Goal: Task Accomplishment & Management: Manage account settings

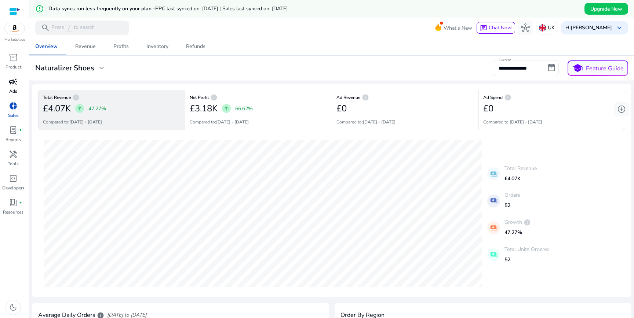
click at [18, 79] on div "campaign" at bounding box center [13, 82] width 21 height 12
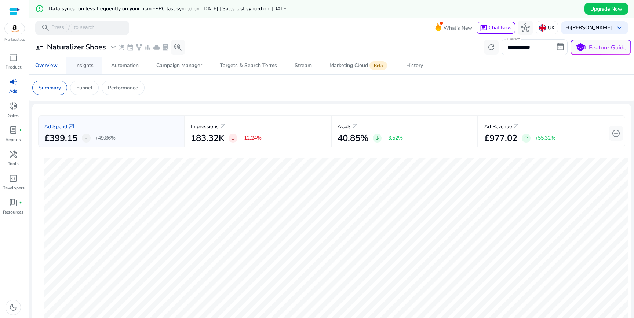
click at [87, 65] on div "Insights" at bounding box center [84, 65] width 18 height 5
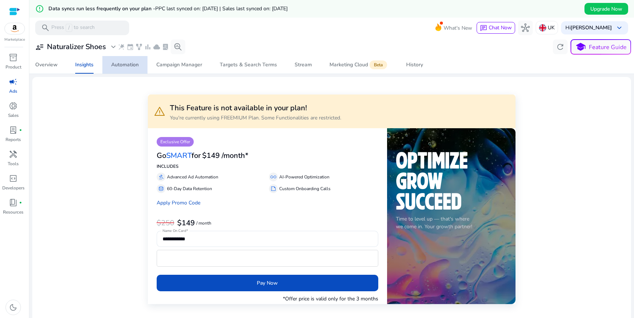
click at [120, 67] on div "Automation" at bounding box center [125, 64] width 28 height 5
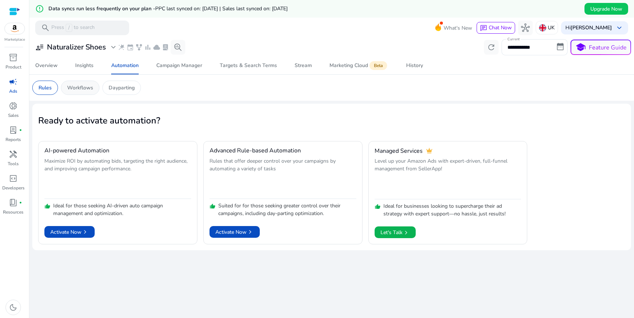
click at [82, 91] on p "Workflows" at bounding box center [80, 88] width 26 height 8
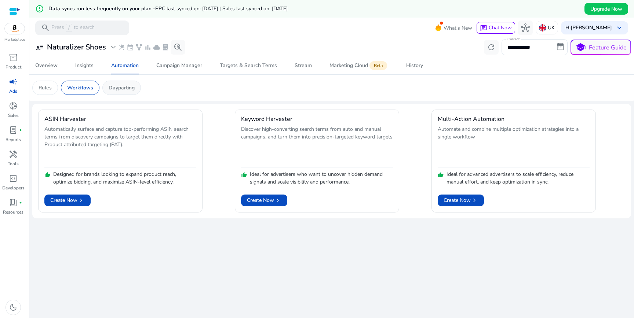
click at [125, 89] on p "Dayparting" at bounding box center [122, 88] width 26 height 8
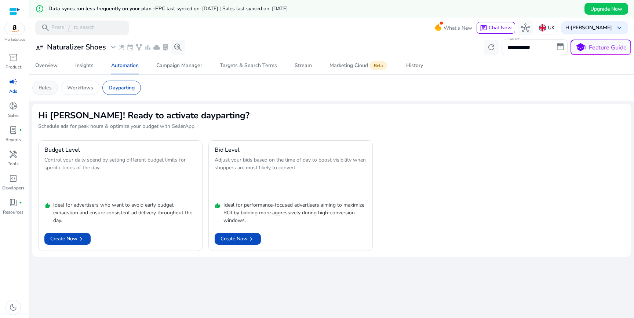
click at [50, 87] on p "Rules" at bounding box center [45, 88] width 13 height 8
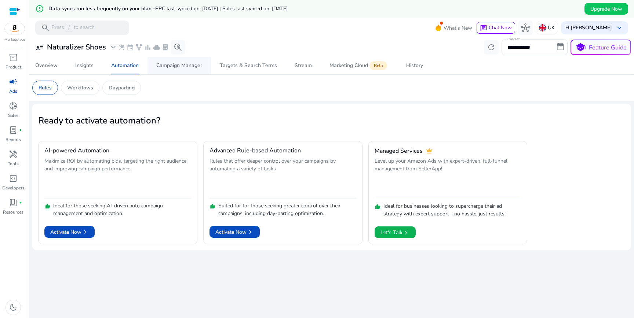
click at [182, 65] on div "Campaign Manager" at bounding box center [179, 65] width 46 height 5
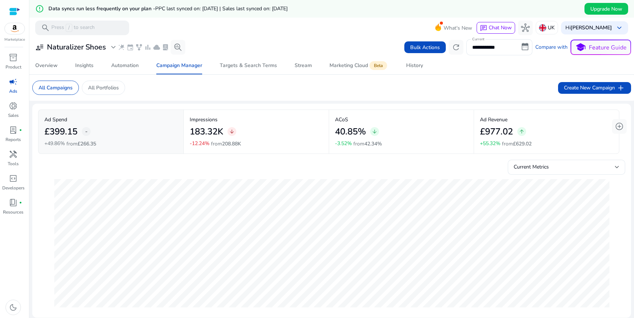
scroll to position [4, 0]
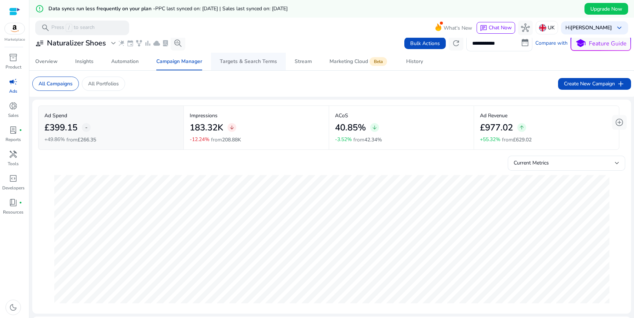
click at [263, 65] on span "Targets & Search Terms" at bounding box center [248, 62] width 57 height 18
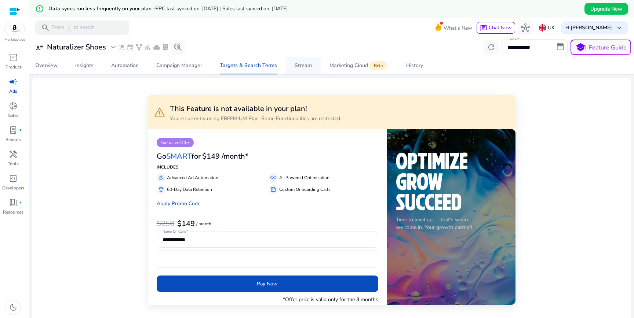
click at [305, 63] on div "Stream" at bounding box center [302, 65] width 17 height 5
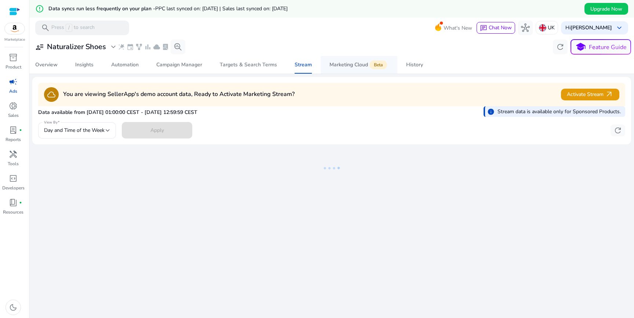
click at [349, 68] on div "Marketing Cloud Beta" at bounding box center [358, 65] width 59 height 6
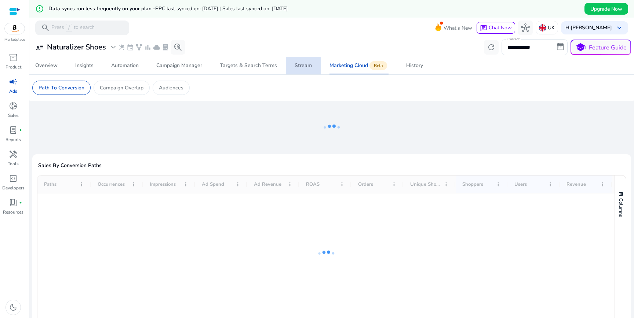
click at [299, 66] on div "Stream" at bounding box center [302, 65] width 17 height 5
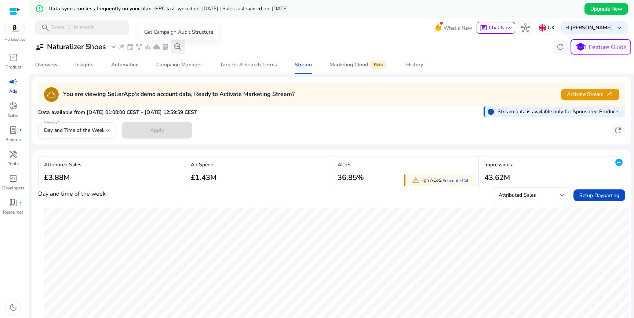
click at [181, 47] on span "search_insights" at bounding box center [177, 47] width 9 height 9
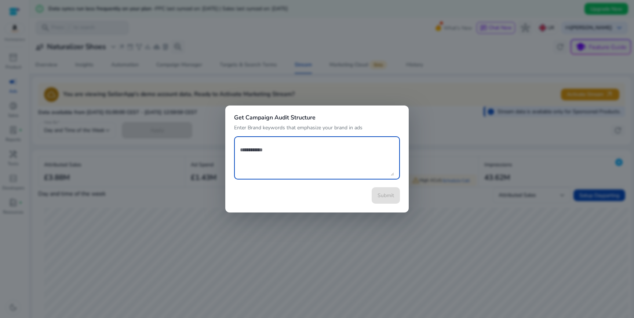
click at [328, 153] on textarea at bounding box center [317, 158] width 154 height 36
type textarea "******"
click at [386, 195] on span "Submit" at bounding box center [385, 196] width 17 height 8
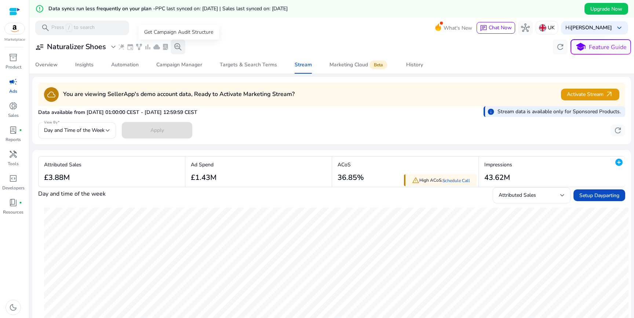
click at [178, 47] on span "search_insights" at bounding box center [177, 47] width 9 height 9
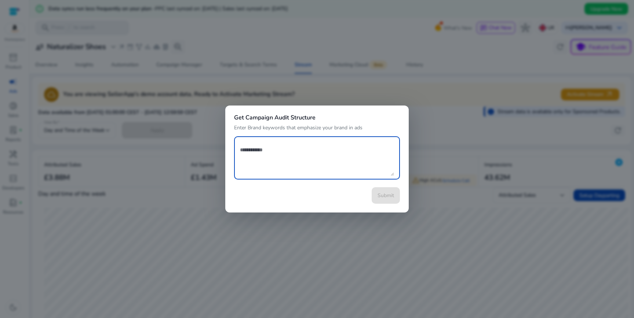
click at [270, 151] on textarea at bounding box center [317, 158] width 154 height 36
type textarea "**********"
click at [384, 197] on span "Submit" at bounding box center [385, 196] width 17 height 8
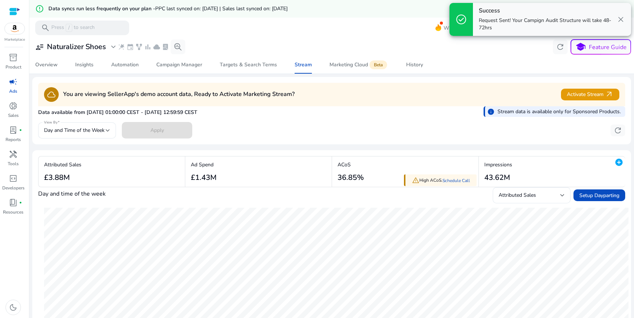
click at [622, 21] on span "close" at bounding box center [620, 19] width 9 height 9
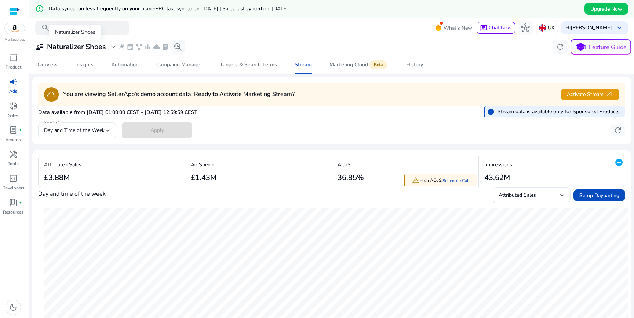
click at [116, 47] on span "expand_more" at bounding box center [113, 47] width 9 height 9
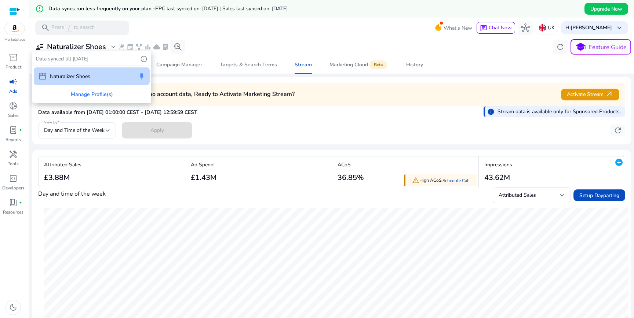
click at [262, 33] on div at bounding box center [317, 159] width 634 height 318
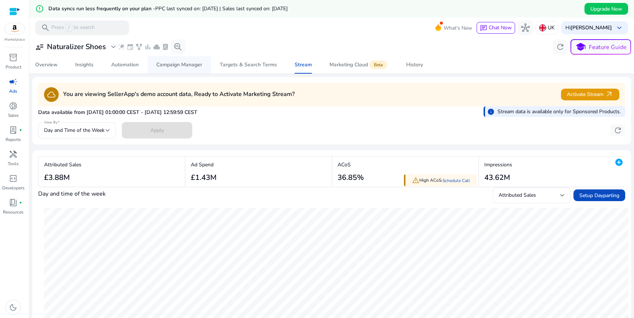
click at [155, 63] on link "Campaign Manager" at bounding box center [178, 65] width 63 height 18
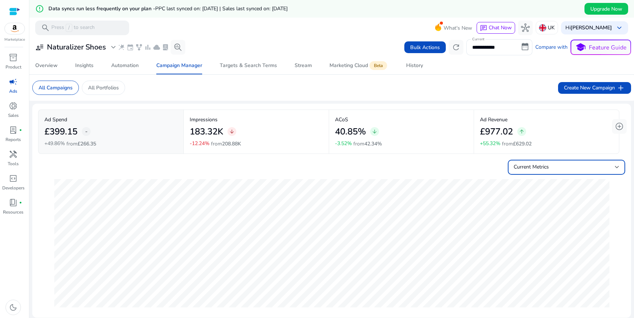
click at [569, 170] on div "Current Metrics" at bounding box center [563, 167] width 101 height 8
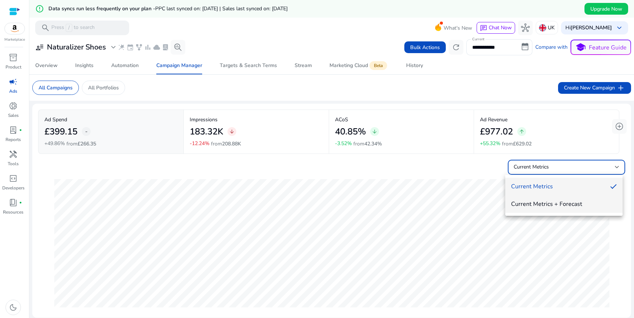
click at [566, 207] on span "Current Metrics + Forecast" at bounding box center [564, 204] width 106 height 8
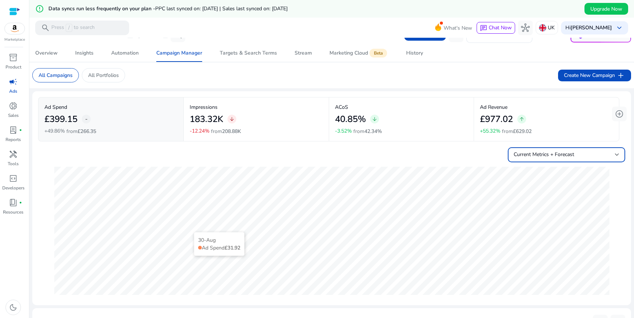
scroll to position [21, 0]
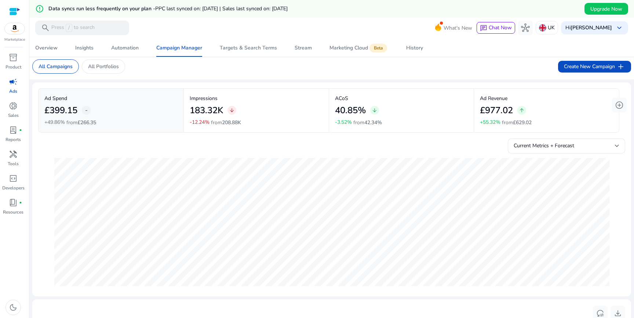
click at [300, 113] on div "183.32K arrow_downward" at bounding box center [256, 110] width 133 height 17
click at [419, 109] on div "40.85% arrow_downward" at bounding box center [401, 110] width 133 height 17
click at [537, 97] on p "Ad Revenue" at bounding box center [546, 99] width 133 height 8
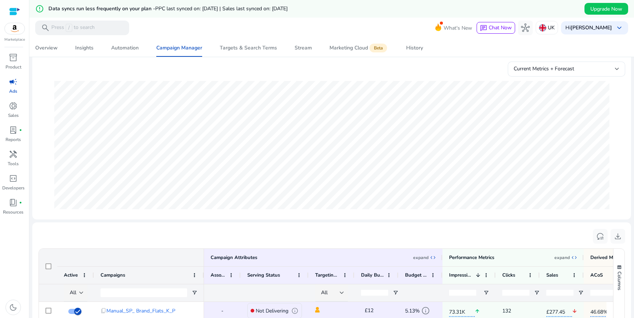
scroll to position [0, 0]
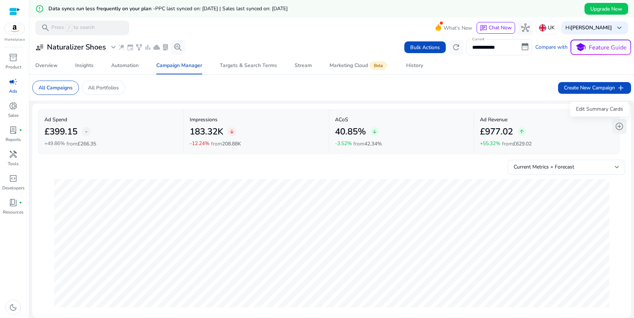
click at [618, 127] on span "add_circle" at bounding box center [619, 126] width 9 height 9
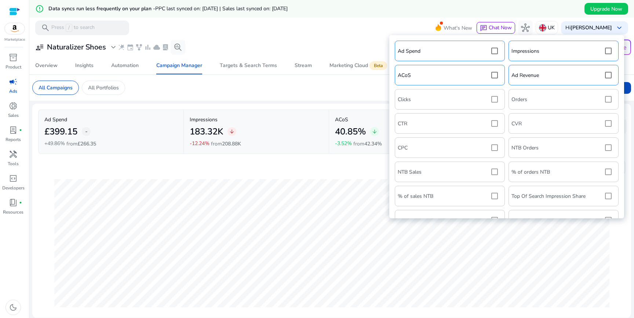
click at [493, 99] on div "Ad Spend Impressions ACoS Ad Revenue Clicks Orders CTR CVR CPC NTB Orders NTB S…" at bounding box center [506, 180] width 227 height 282
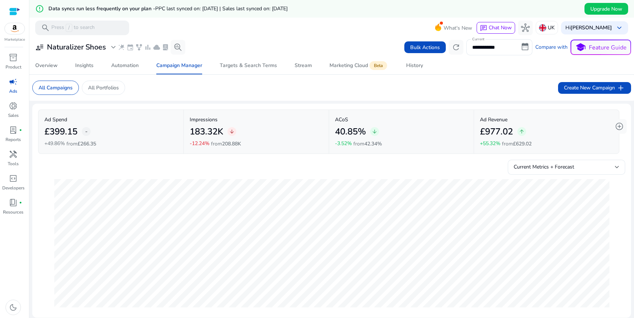
click at [414, 18] on mat-toolbar "search Press / to search What's New chat Chat Now hub UK Hi Bhanu Sharma keyboa…" at bounding box center [331, 28] width 604 height 20
click at [617, 27] on span "keyboard_arrow_down" at bounding box center [619, 27] width 9 height 9
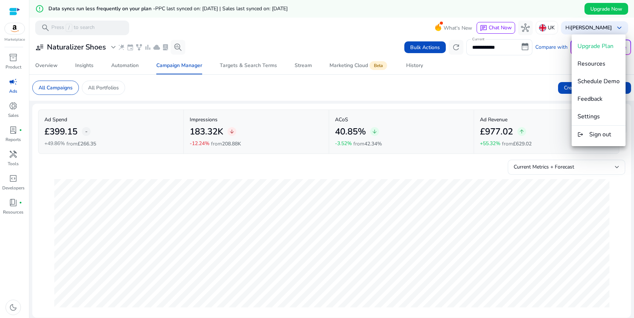
click at [548, 5] on div at bounding box center [317, 159] width 634 height 318
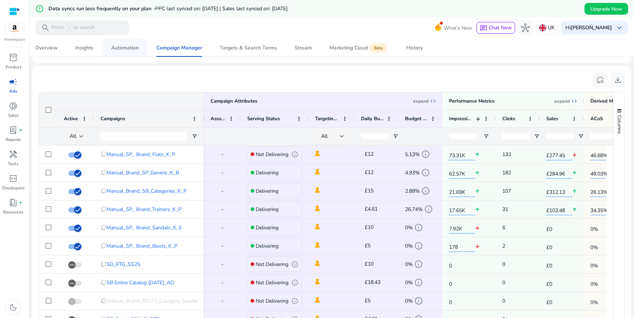
click at [134, 51] on div "Automation" at bounding box center [125, 47] width 28 height 5
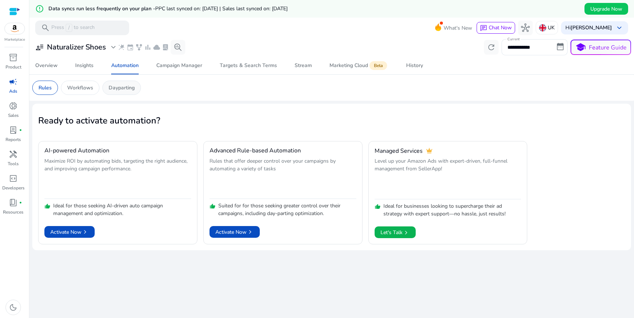
click at [122, 84] on div "Dayparting" at bounding box center [121, 88] width 39 height 14
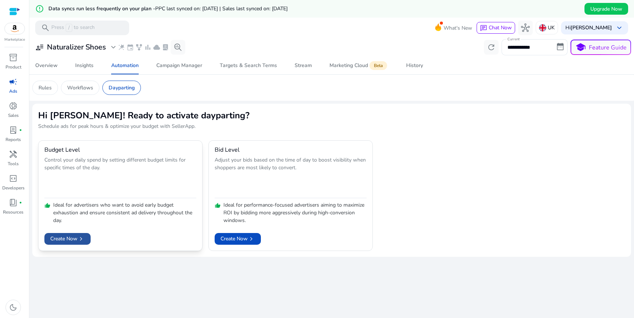
click at [65, 239] on span "Create Now chevron_right" at bounding box center [67, 239] width 34 height 8
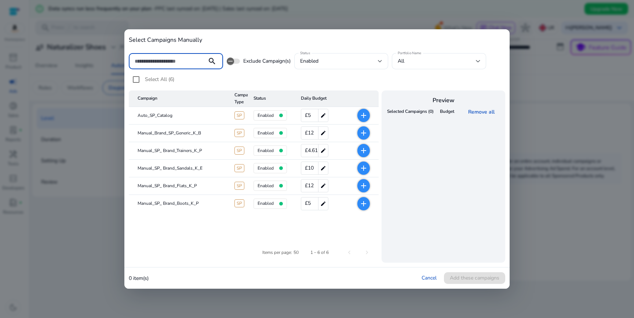
click at [363, 116] on mat-icon "add" at bounding box center [363, 115] width 9 height 9
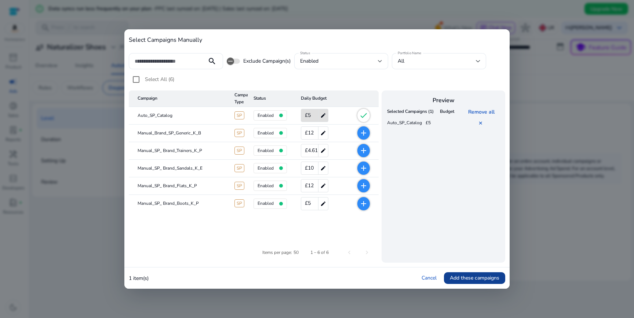
click at [478, 279] on span "Add these campaigns" at bounding box center [475, 278] width 50 height 8
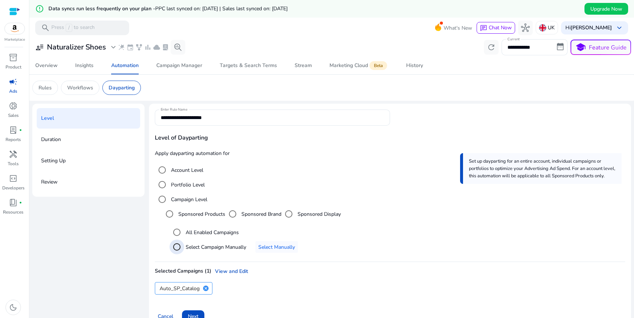
scroll to position [18, 0]
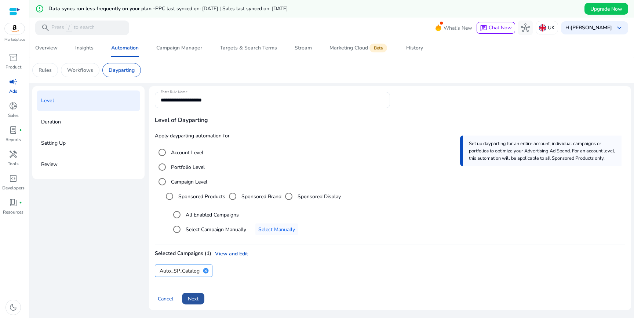
click at [198, 297] on span "Next" at bounding box center [193, 299] width 11 height 8
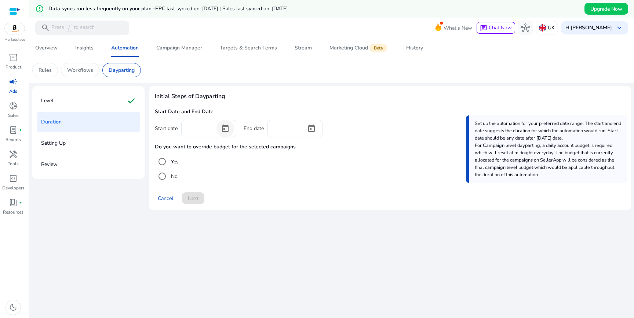
click at [224, 130] on span "Open calendar" at bounding box center [225, 129] width 18 height 18
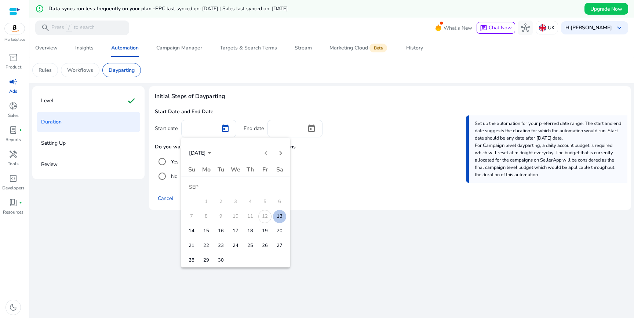
click at [278, 218] on span "13" at bounding box center [279, 216] width 13 height 13
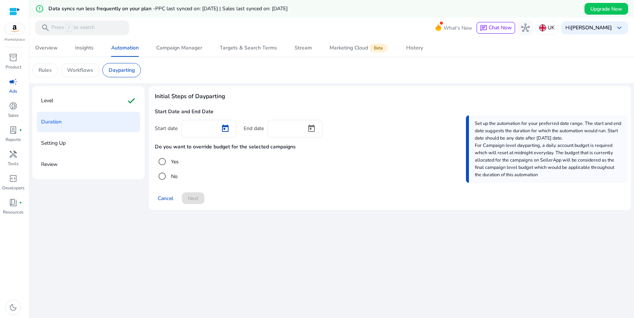
type input "*********"
click at [314, 130] on span "Open calendar" at bounding box center [312, 129] width 18 height 18
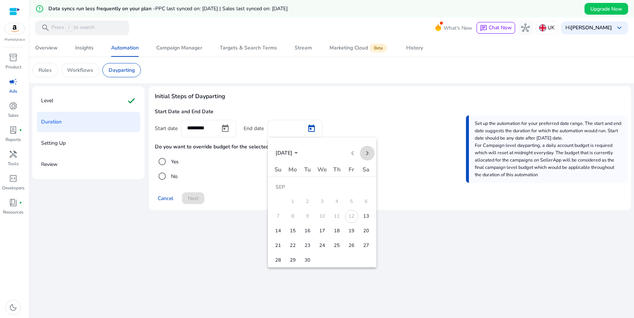
click at [369, 156] on span "Next month" at bounding box center [367, 153] width 15 height 15
click at [367, 204] on span "11" at bounding box center [365, 201] width 13 height 13
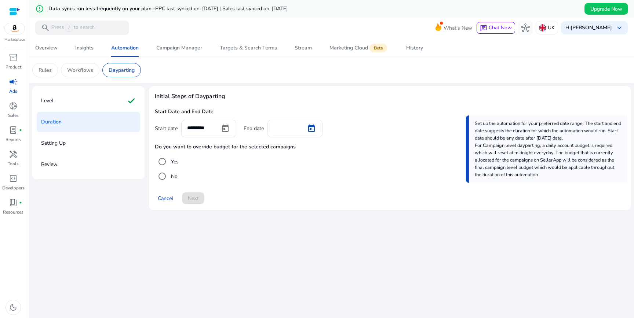
type input "**********"
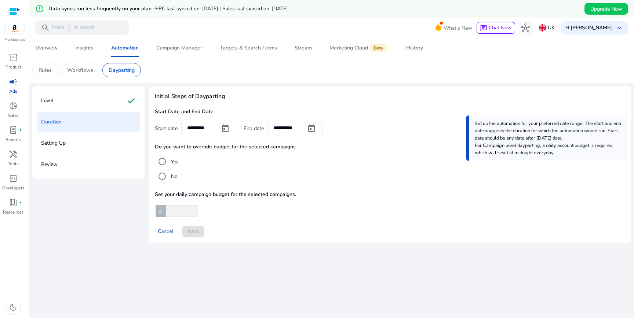
click at [179, 211] on input "number" at bounding box center [181, 211] width 34 height 12
type input "**"
click at [195, 235] on span "Next" at bounding box center [193, 232] width 11 height 8
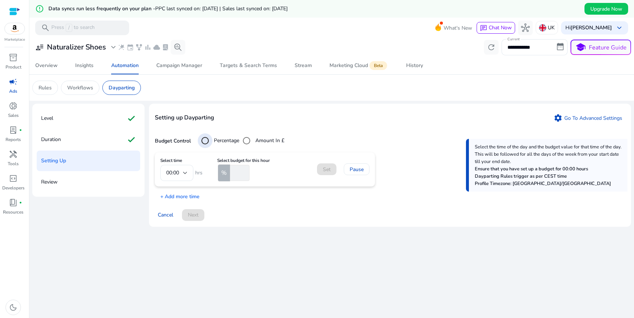
scroll to position [18, 0]
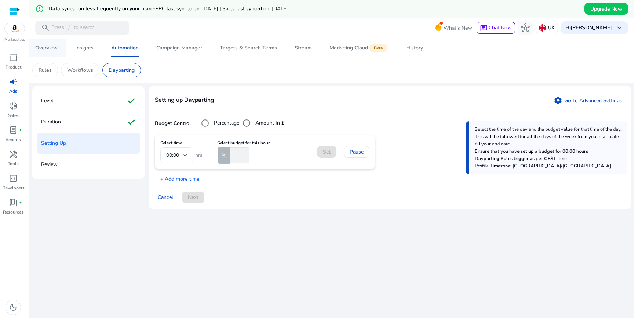
click at [48, 48] on div "Overview" at bounding box center [46, 47] width 22 height 5
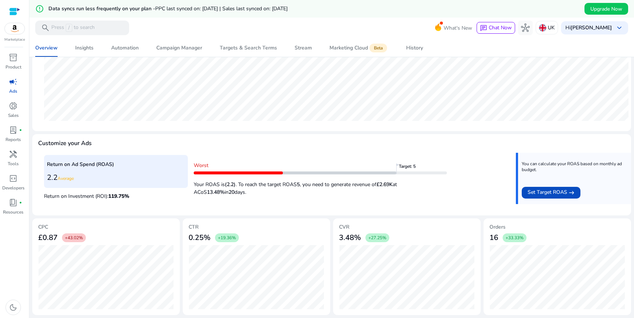
scroll to position [212, 0]
click at [355, 227] on h5 "CVR" at bounding box center [407, 227] width 136 height 6
click at [412, 241] on div "3.48% +27.25%" at bounding box center [407, 238] width 136 height 15
click at [349, 238] on h3 "3.48%" at bounding box center [350, 238] width 22 height 9
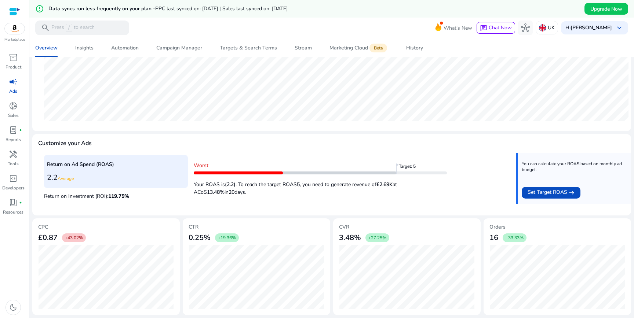
click at [114, 196] on span "119.75 %" at bounding box center [118, 196] width 21 height 7
click at [14, 82] on span "campaign" at bounding box center [13, 81] width 9 height 9
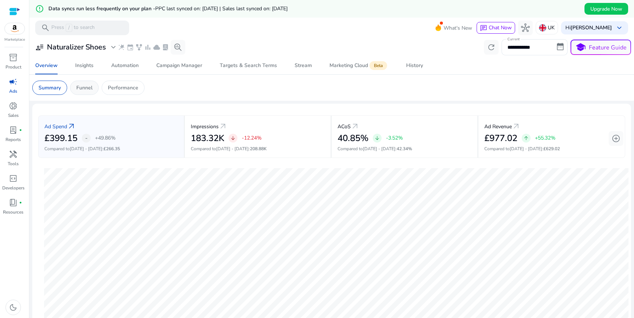
click at [72, 89] on div "Funnel" at bounding box center [84, 88] width 29 height 14
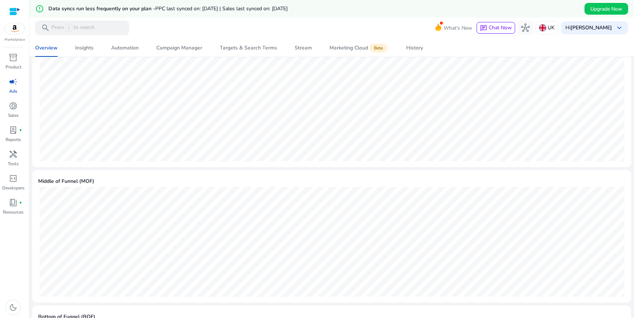
scroll to position [360, 0]
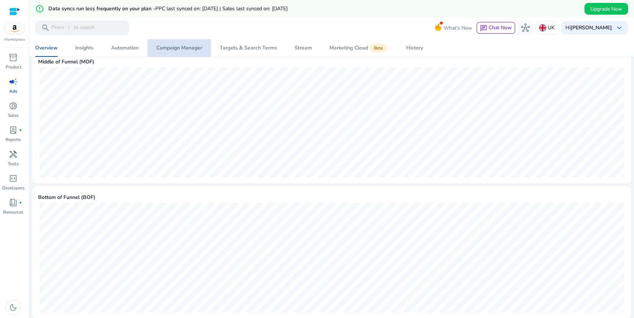
click at [182, 50] on div "Campaign Manager" at bounding box center [179, 47] width 46 height 5
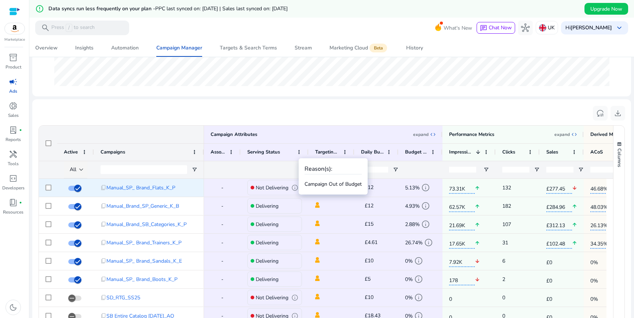
scroll to position [187, 0]
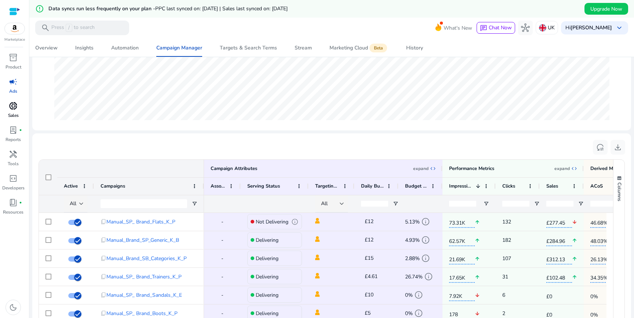
click at [14, 110] on span "donut_small" at bounding box center [13, 106] width 9 height 9
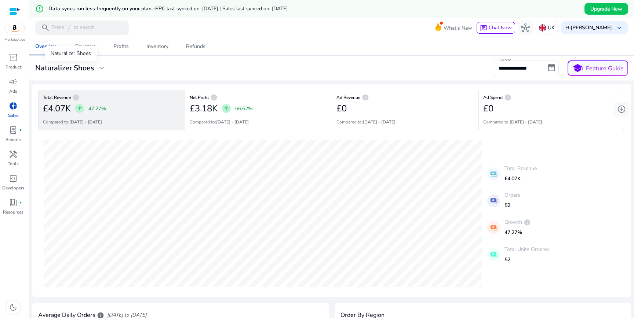
click at [99, 69] on span "expand_more" at bounding box center [101, 68] width 9 height 9
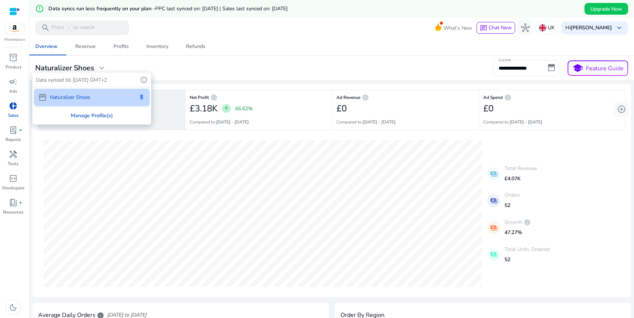
click at [106, 117] on div "Manage Profile(s)" at bounding box center [91, 115] width 117 height 17
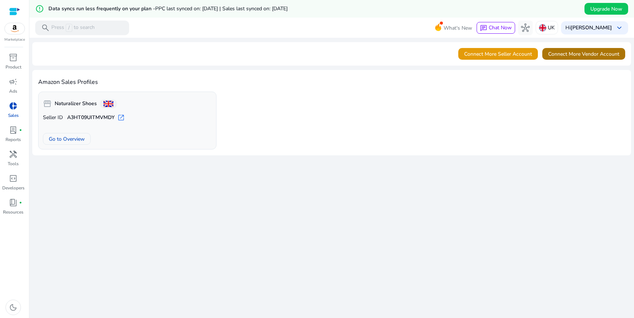
click at [576, 56] on span "Connect More Vendor Account" at bounding box center [583, 54] width 71 height 8
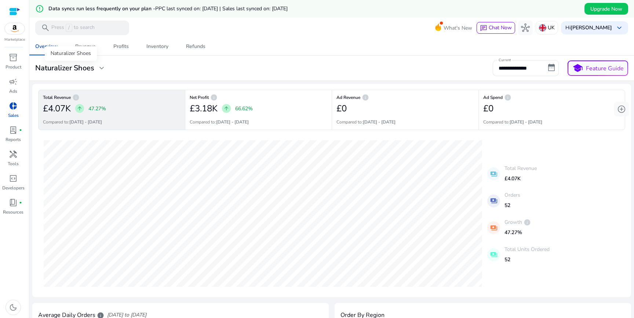
click at [94, 66] on div "Naturalizer Shoes expand_more" at bounding box center [70, 68] width 71 height 9
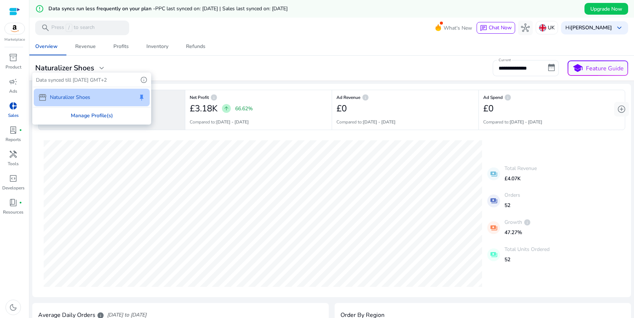
click at [115, 113] on div "Manage Profile(s)" at bounding box center [91, 115] width 117 height 17
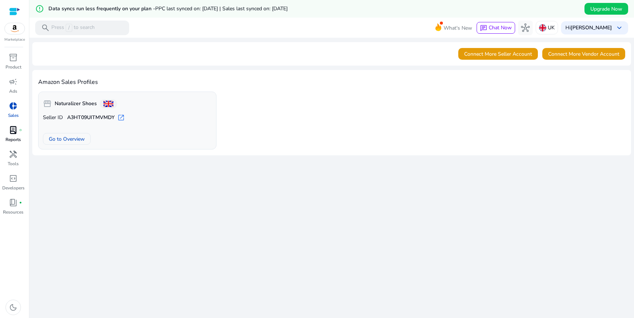
click at [12, 127] on span "lab_profile" at bounding box center [13, 130] width 9 height 9
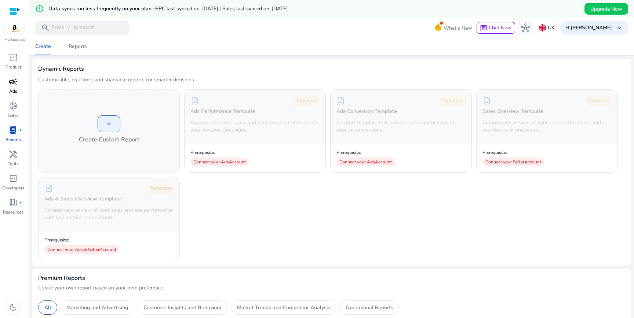
click at [17, 90] on p "Ads" at bounding box center [13, 91] width 8 height 7
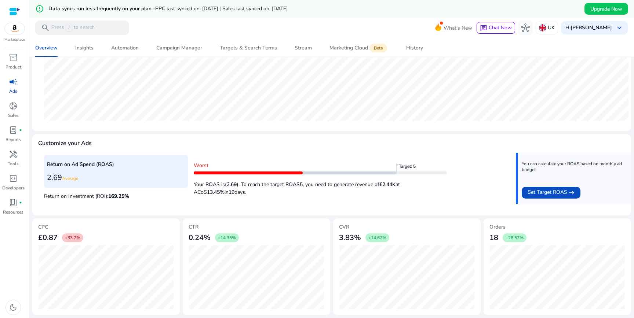
click at [514, 236] on span "+28.57%" at bounding box center [514, 238] width 18 height 6
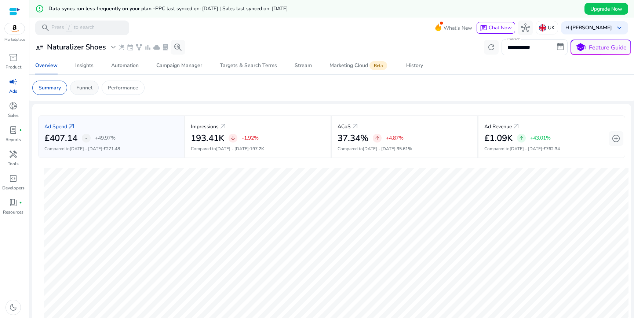
click at [89, 87] on p "Funnel" at bounding box center [84, 88] width 16 height 8
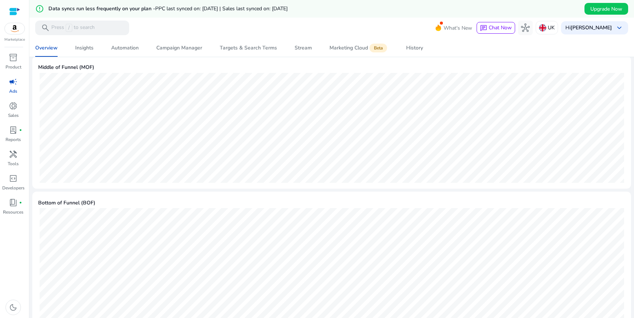
scroll to position [360, 0]
click at [14, 203] on span "book_4" at bounding box center [13, 202] width 9 height 9
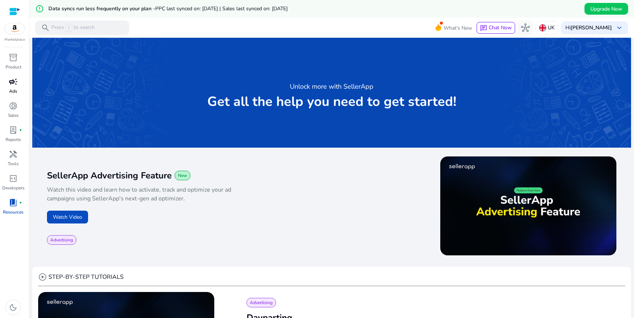
click at [13, 83] on span "campaign" at bounding box center [13, 81] width 9 height 9
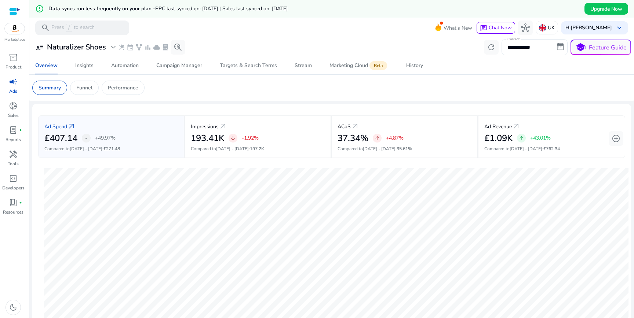
click at [534, 42] on input "**********" at bounding box center [534, 47] width 66 height 16
select select "*"
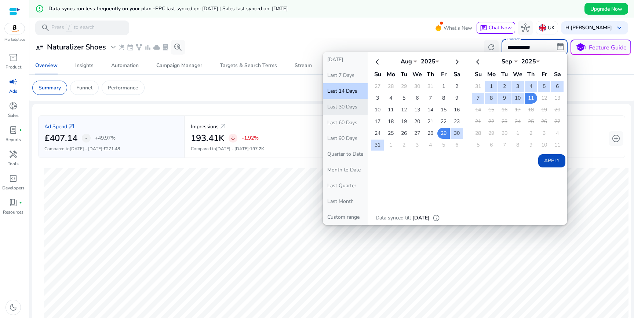
click at [347, 107] on button "Last 30 Days" at bounding box center [345, 107] width 45 height 16
type input "**********"
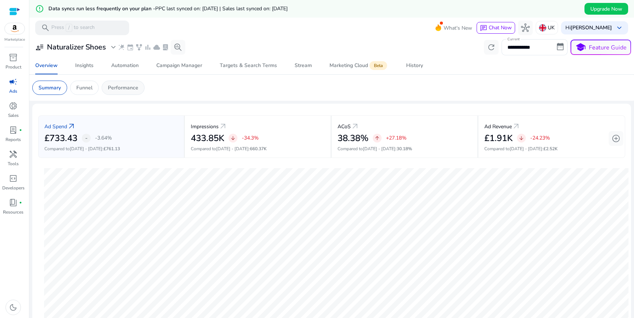
click at [120, 91] on p "Performance" at bounding box center [123, 88] width 30 height 8
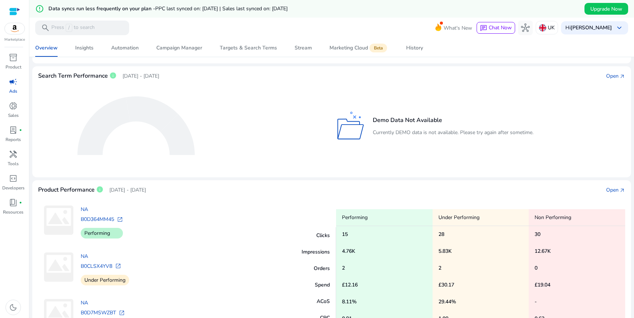
scroll to position [176, 0]
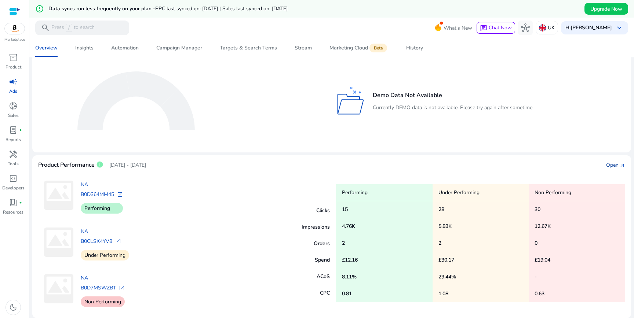
click at [613, 164] on div "Open" at bounding box center [612, 165] width 12 height 8
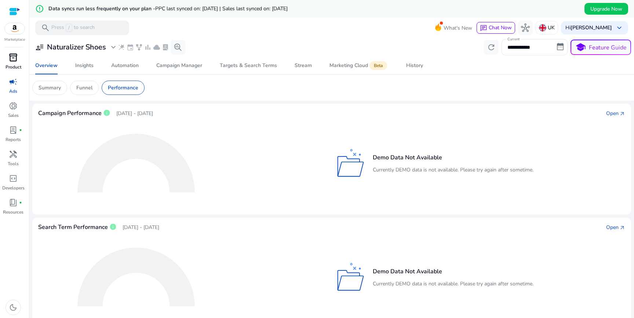
click at [15, 58] on span "inventory_2" at bounding box center [13, 57] width 9 height 9
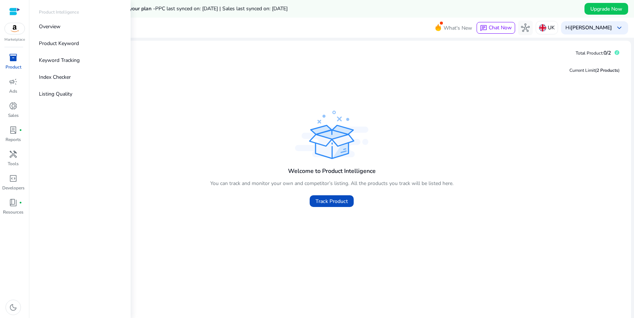
click at [14, 61] on span "inventory_2" at bounding box center [13, 57] width 9 height 9
click at [15, 85] on span "campaign" at bounding box center [13, 81] width 9 height 9
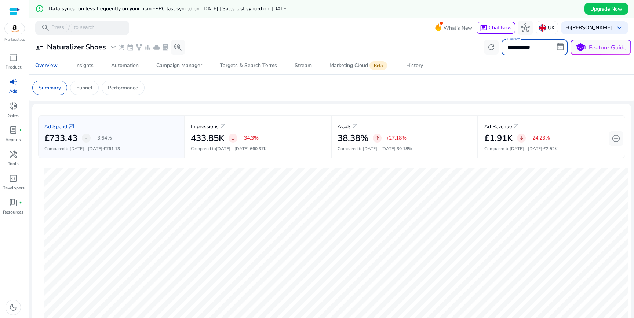
click at [517, 42] on input "**********" at bounding box center [534, 47] width 66 height 16
select select "*"
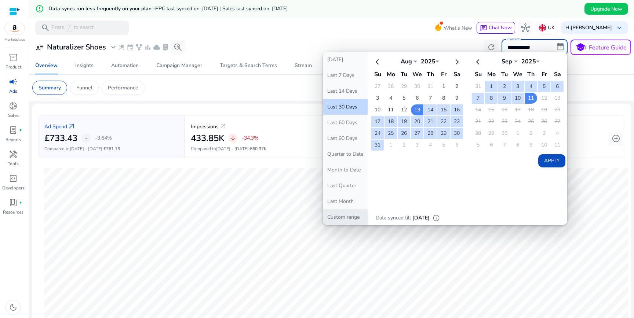
click at [355, 217] on button "Custom range" at bounding box center [345, 217] width 45 height 16
click at [374, 65] on th at bounding box center [377, 61] width 12 height 12
select select "*"
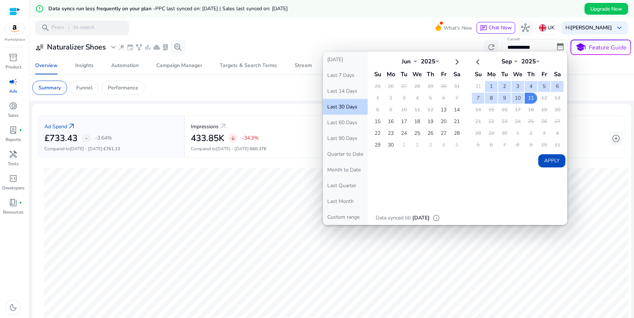
click at [374, 65] on th at bounding box center [377, 61] width 12 height 12
click at [344, 214] on button "Custom range" at bounding box center [345, 217] width 45 height 16
click at [441, 110] on td "13" at bounding box center [443, 110] width 12 height 11
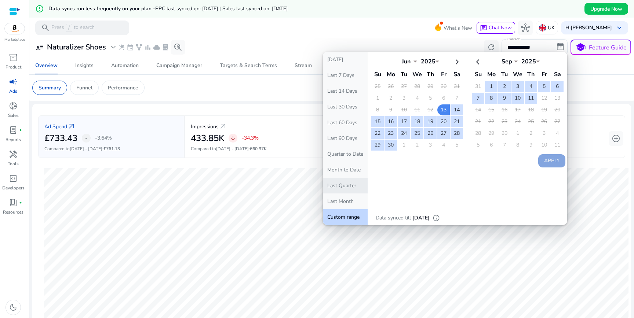
click at [346, 187] on button "Last Quarter" at bounding box center [345, 186] width 45 height 16
